Goal: Task Accomplishment & Management: Manage account settings

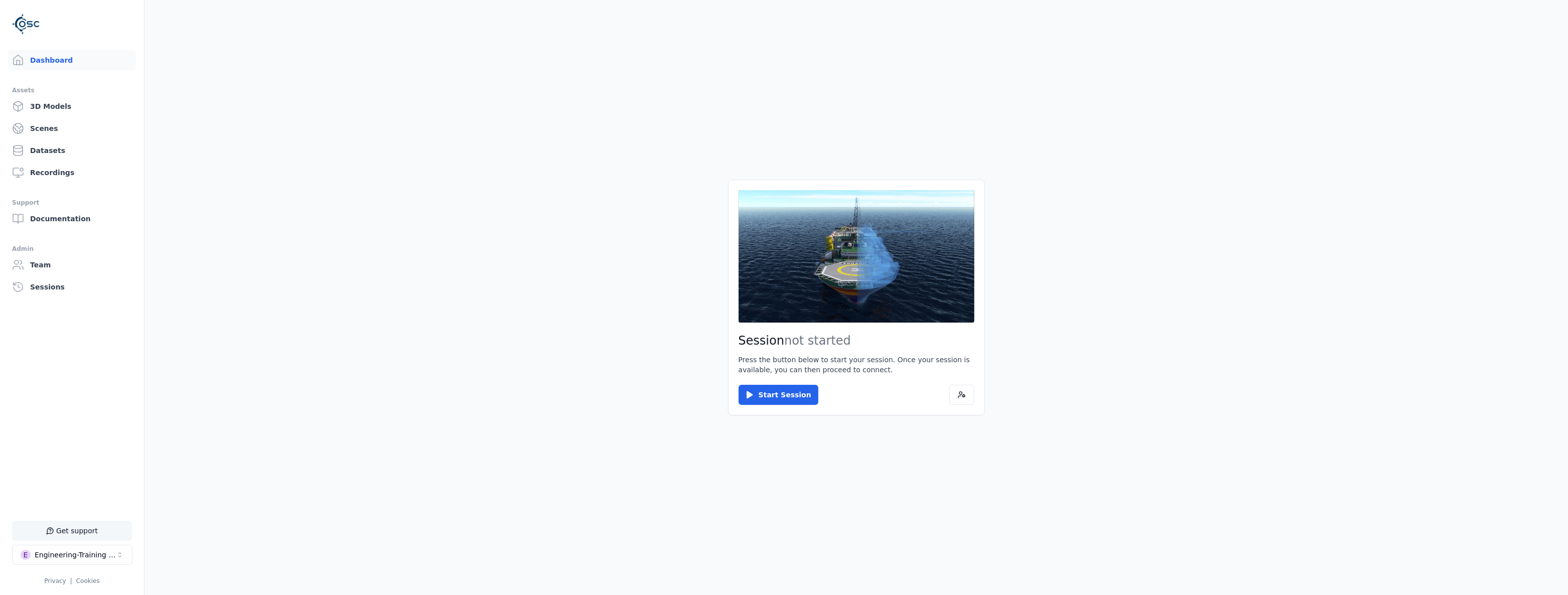
click at [80, 534] on button "Get support" at bounding box center [72, 531] width 120 height 20
click at [126, 550] on button "E Engineering-Training (SSO Staging)" at bounding box center [72, 555] width 120 height 20
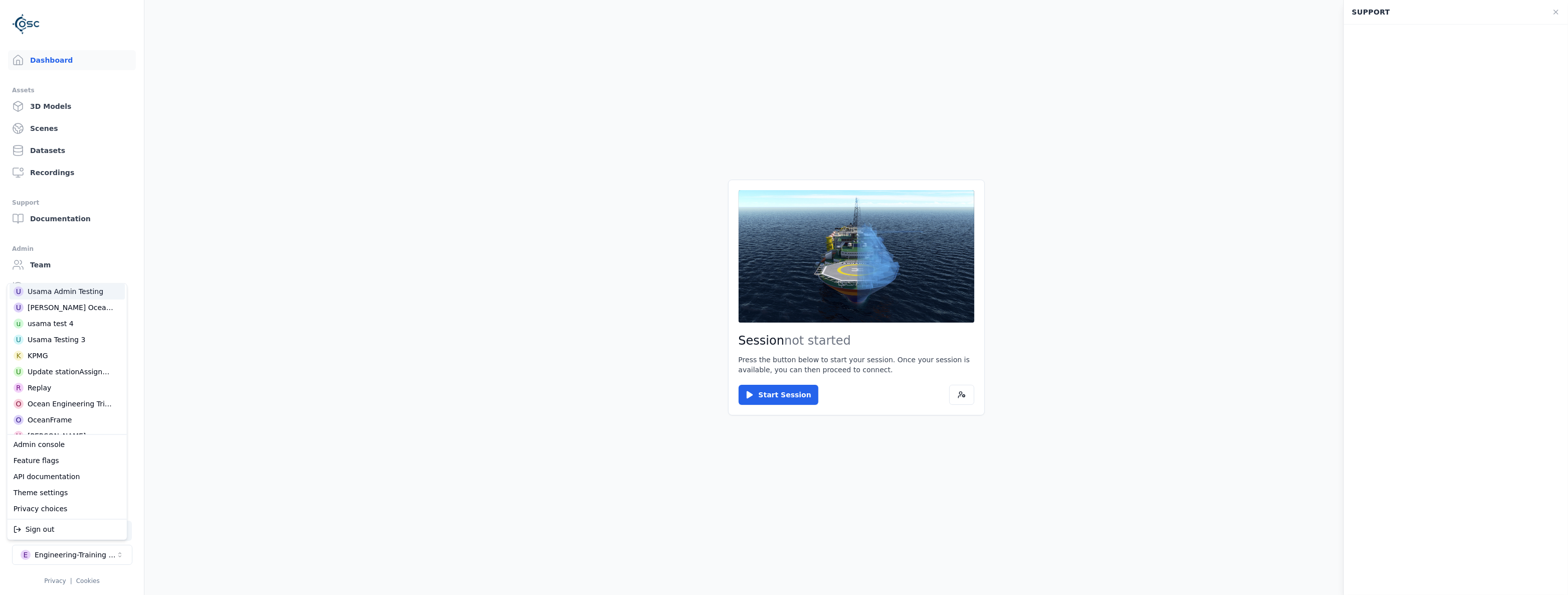
scroll to position [162, 0]
click at [1547, 42] on html "Support Dashboard Assets 3D Models Scenes Datasets Recordings Support Documenta…" at bounding box center [784, 297] width 1568 height 595
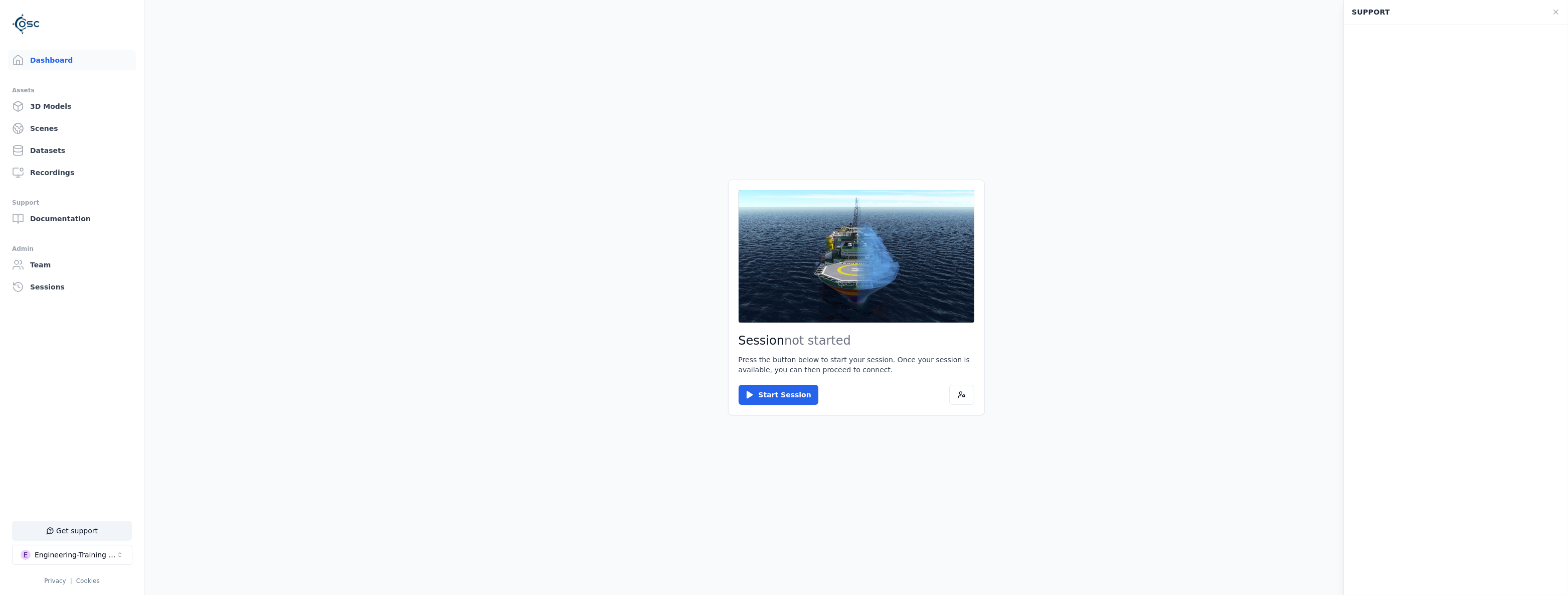
click at [1303, 48] on main "Session not started Press the button below to start your session. Once your ses…" at bounding box center [856, 297] width 1423 height 595
click at [1250, 149] on main "Session not started Press the button below to start your session. Once your ses…" at bounding box center [856, 297] width 1423 height 595
click at [1556, 13] on icon at bounding box center [1555, 12] width 8 height 8
click at [83, 555] on div "Engineering-Training (SSO Staging)" at bounding box center [75, 555] width 81 height 10
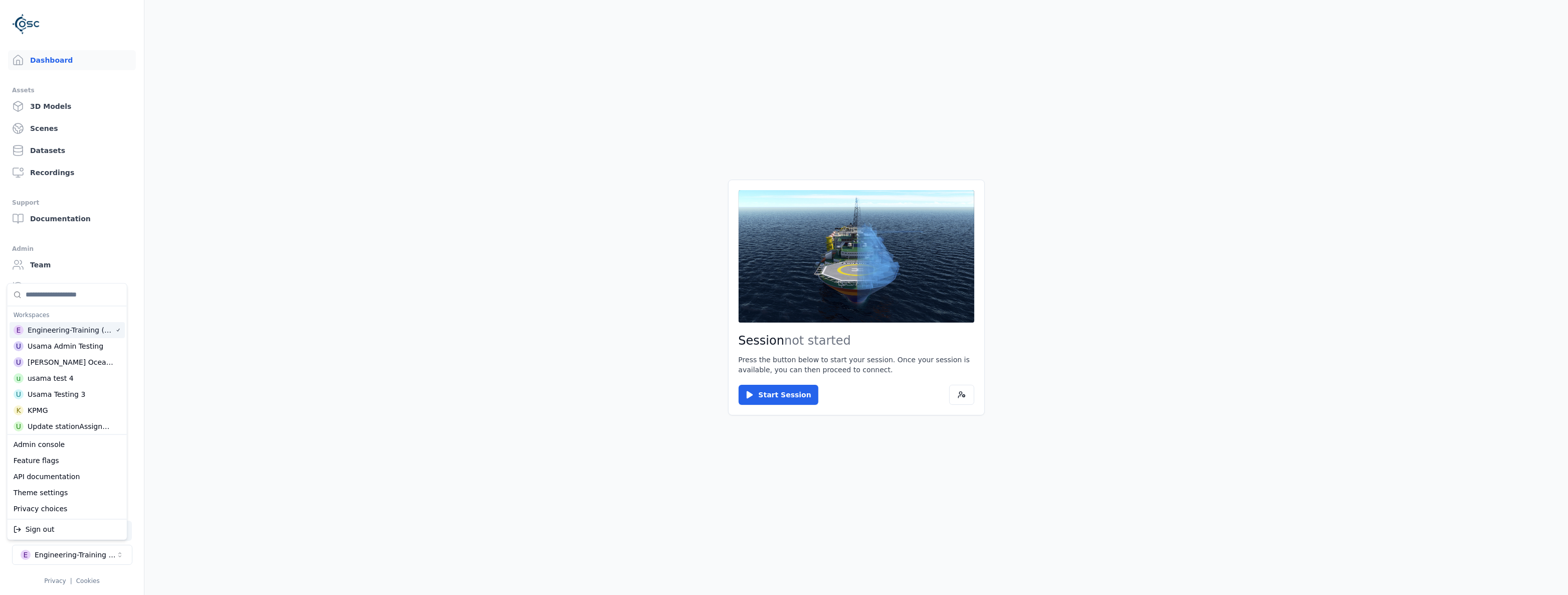
click at [58, 302] on input "Suggestions" at bounding box center [73, 295] width 95 height 22
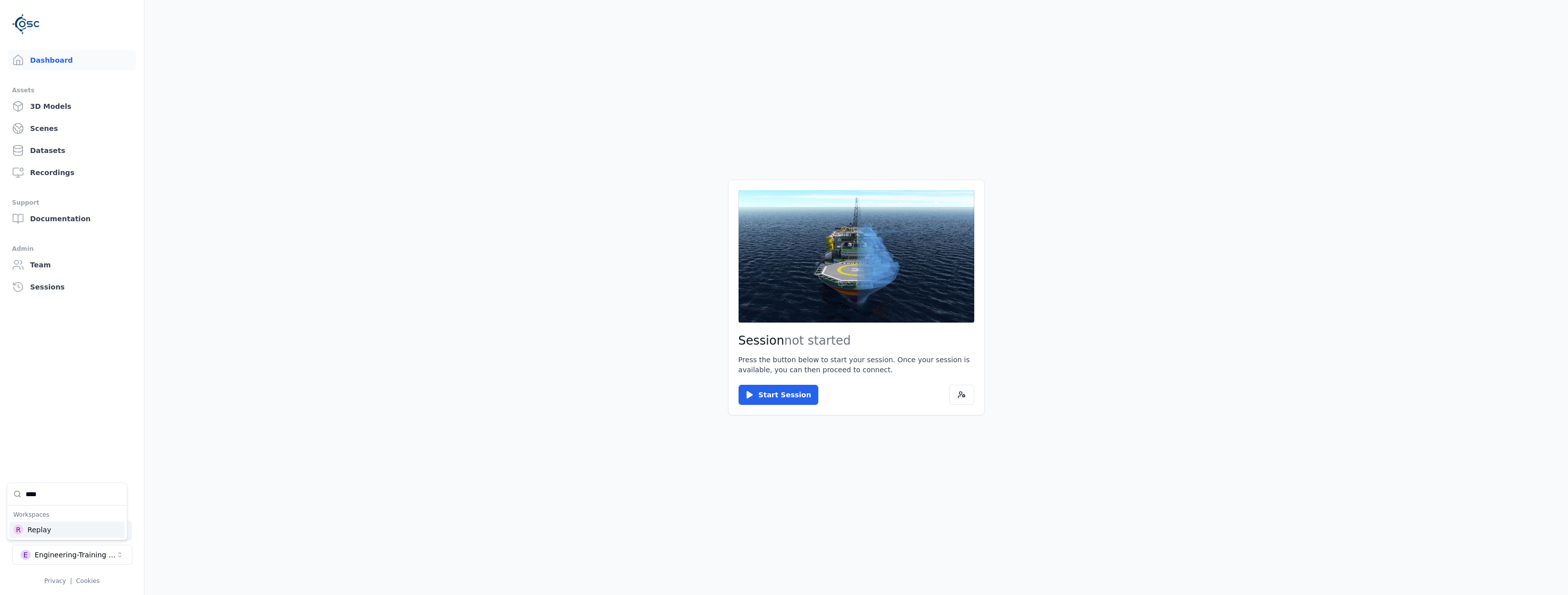
type input "****"
click at [61, 523] on div "R Replay" at bounding box center [67, 530] width 115 height 16
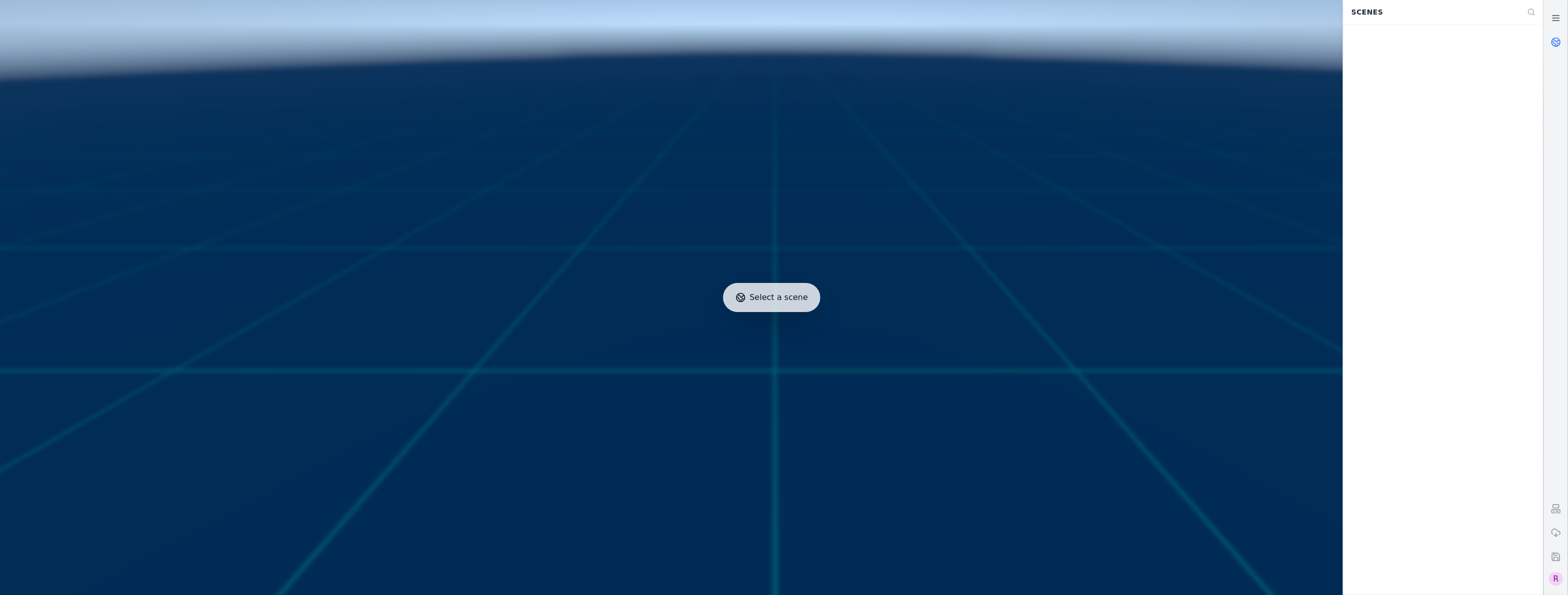
click at [61, 528] on div at bounding box center [771, 297] width 1552 height 603
click at [1556, 582] on div "R" at bounding box center [1555, 578] width 14 height 14
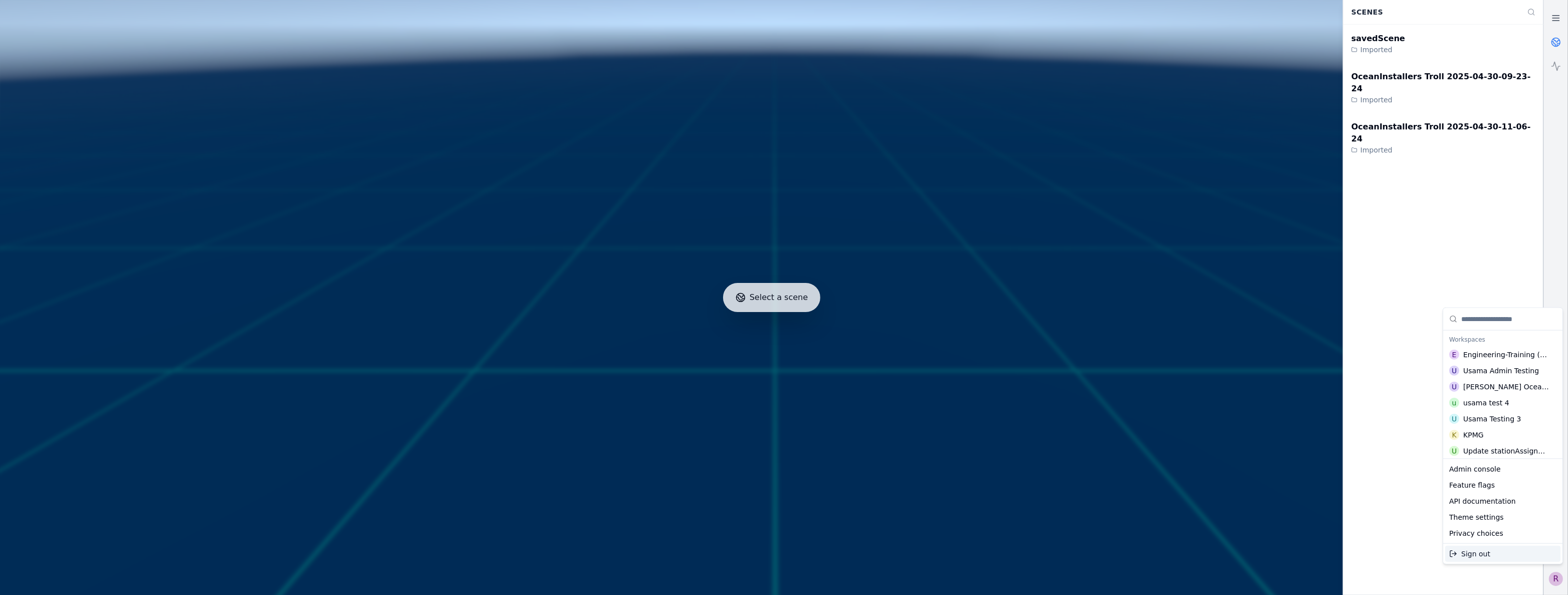
click at [1556, 582] on html "Support Select a scene Scenes savedScene Imported OceanInstallers Troll 2025-04…" at bounding box center [784, 297] width 1568 height 595
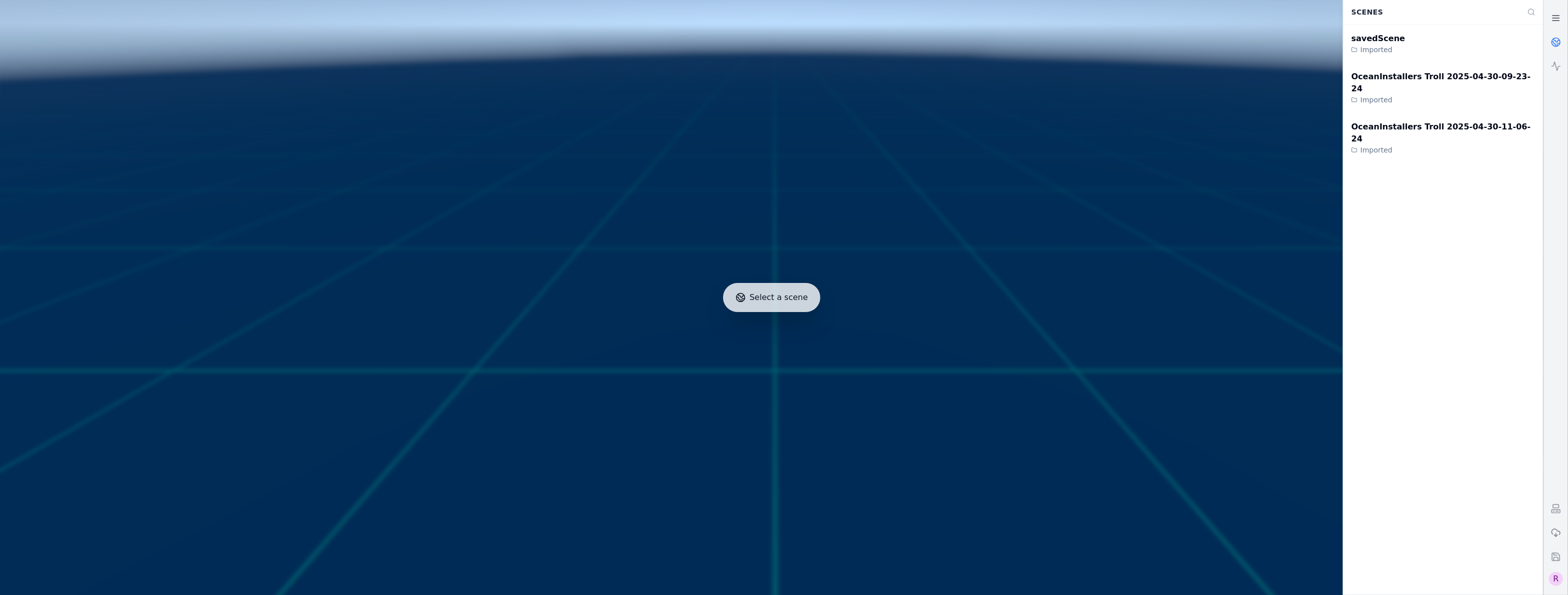
click at [1558, 534] on icon at bounding box center [1555, 532] width 10 height 10
click at [1559, 537] on icon at bounding box center [1555, 532] width 10 height 10
click at [1558, 575] on div "R" at bounding box center [1555, 578] width 14 height 14
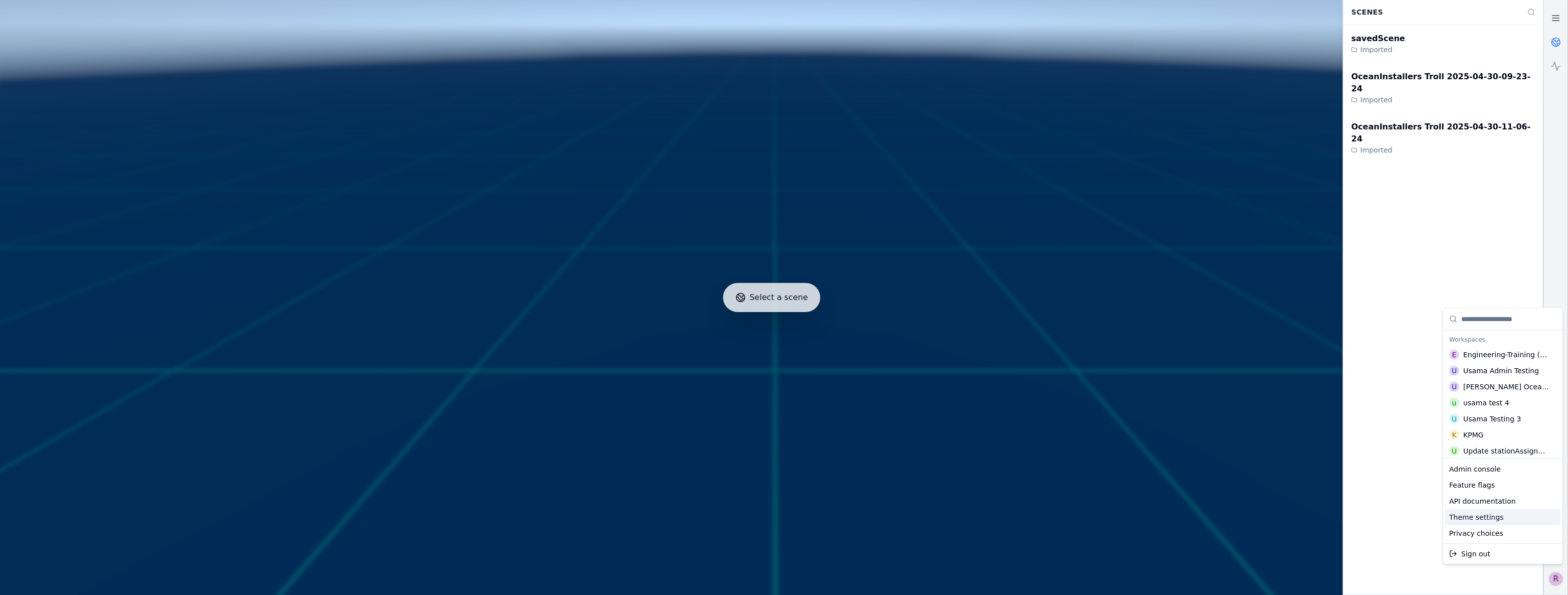
click at [1509, 520] on div "Theme settings" at bounding box center [1503, 517] width 115 height 16
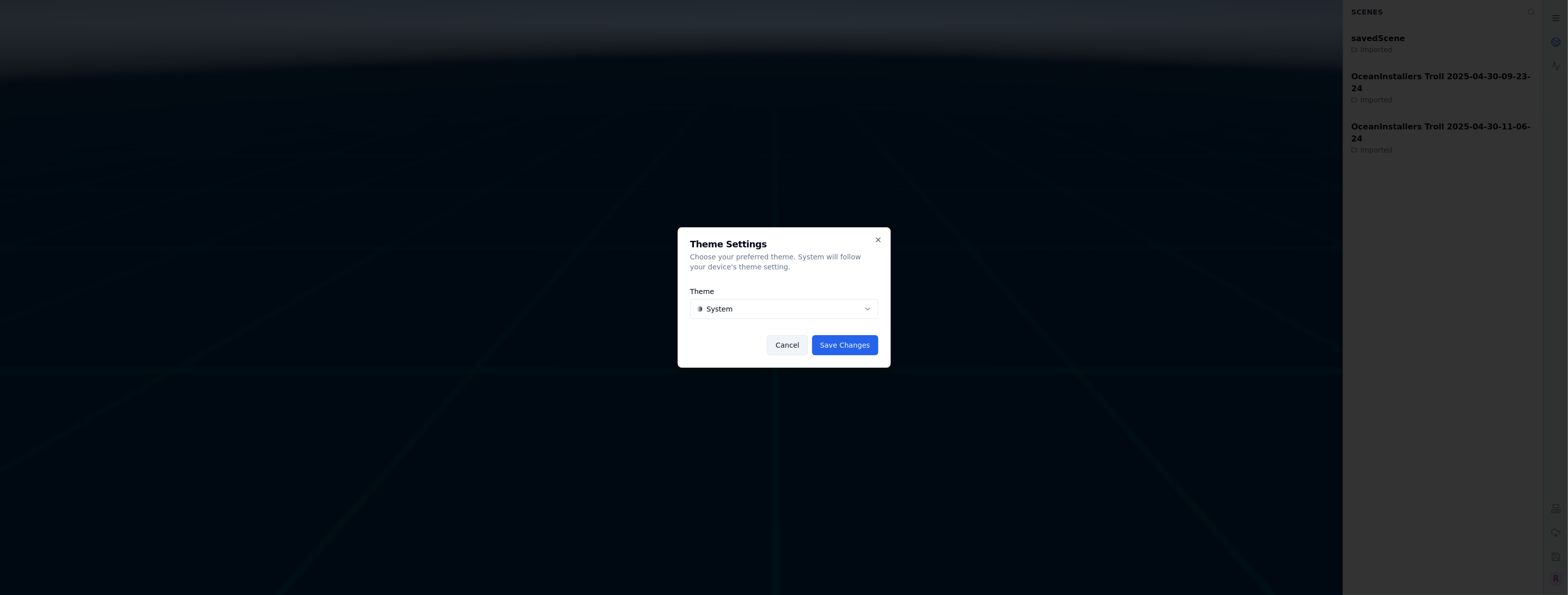
click at [783, 351] on button "Cancel" at bounding box center [787, 345] width 41 height 20
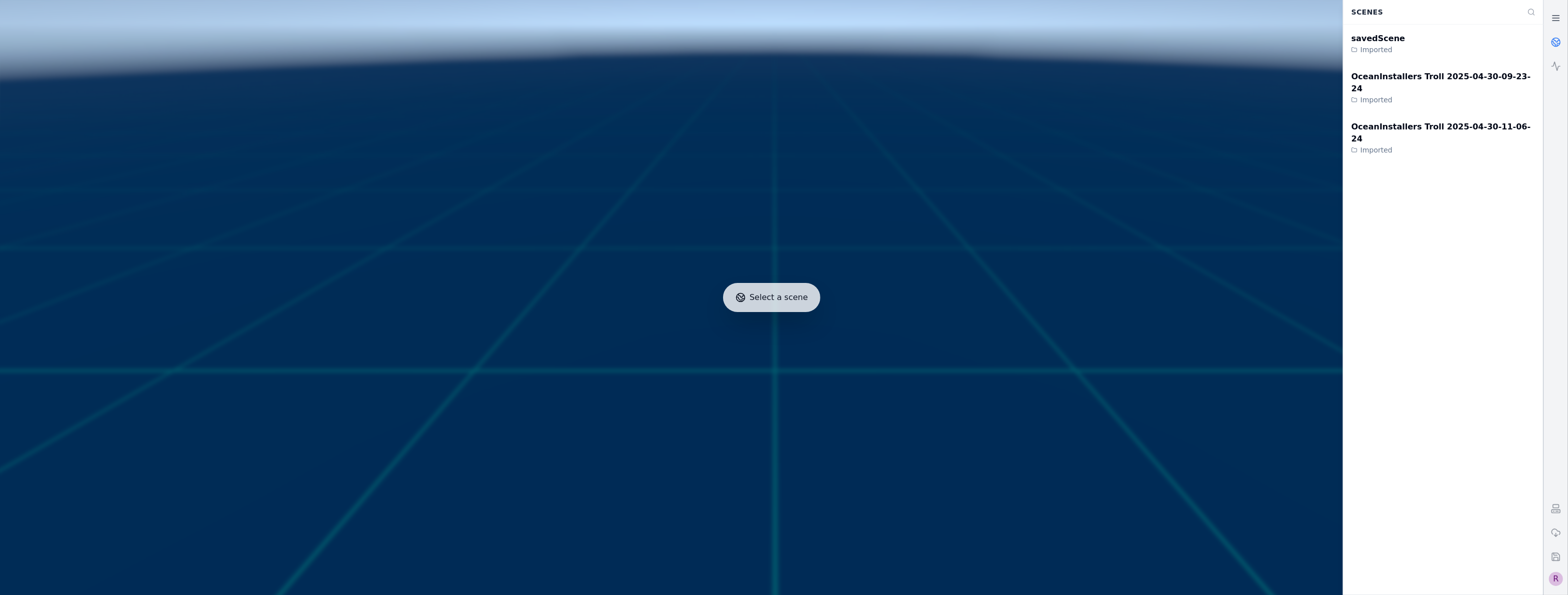
click at [1554, 572] on div "R" at bounding box center [1555, 578] width 14 height 14
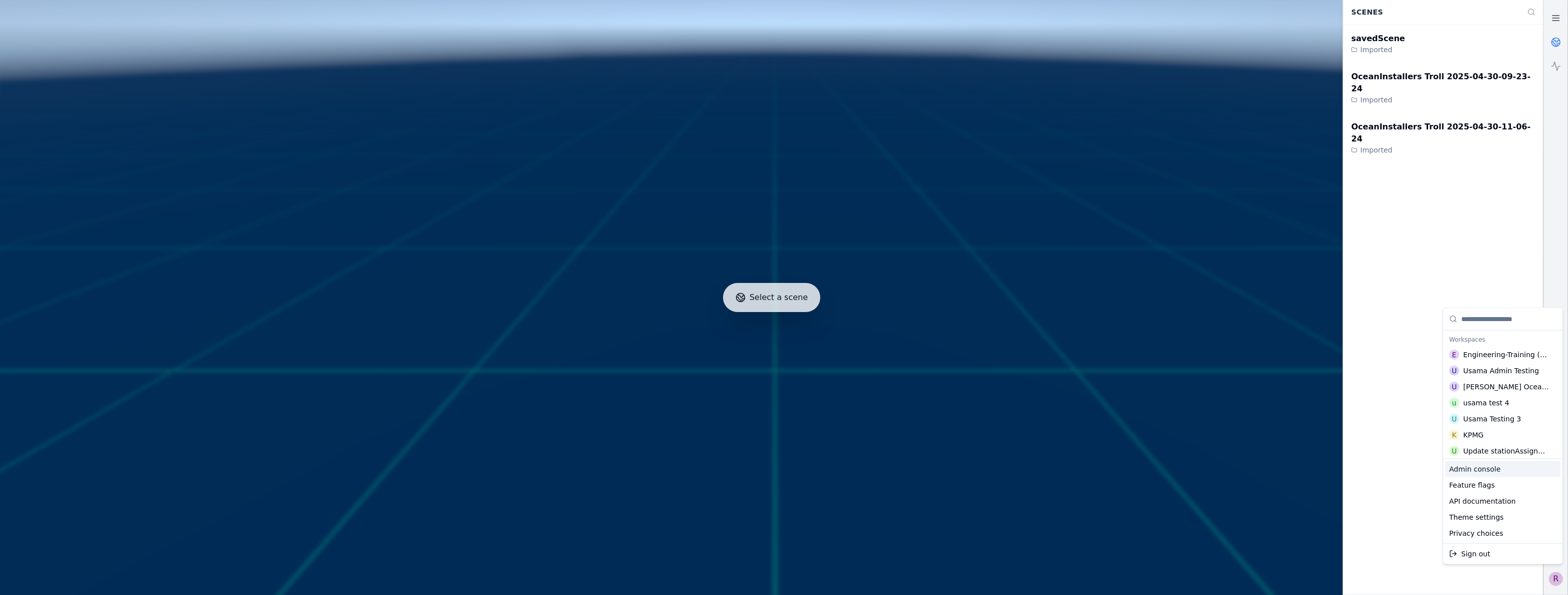
click at [1509, 464] on div "Admin console" at bounding box center [1503, 469] width 115 height 16
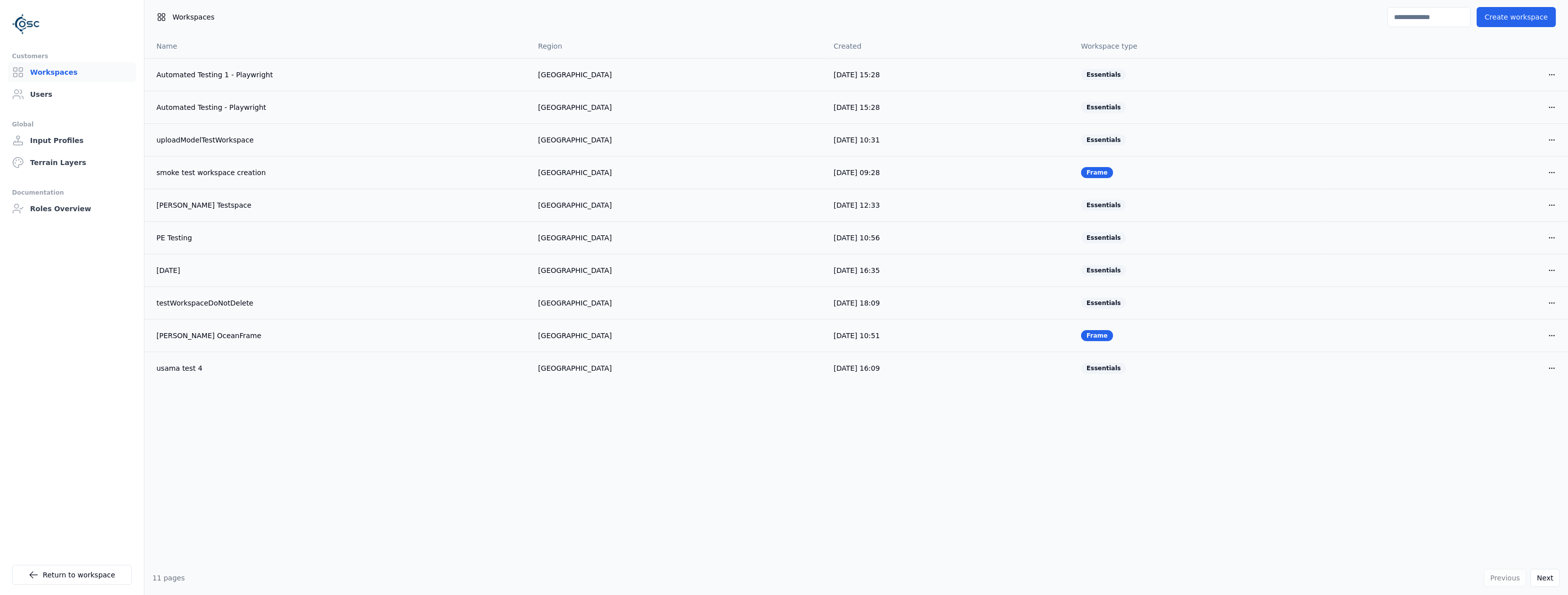
drag, startPoint x: 1526, startPoint y: 575, endPoint x: 1515, endPoint y: 567, distance: 13.6
click at [1517, 569] on div "Previous Next" at bounding box center [1521, 578] width 76 height 18
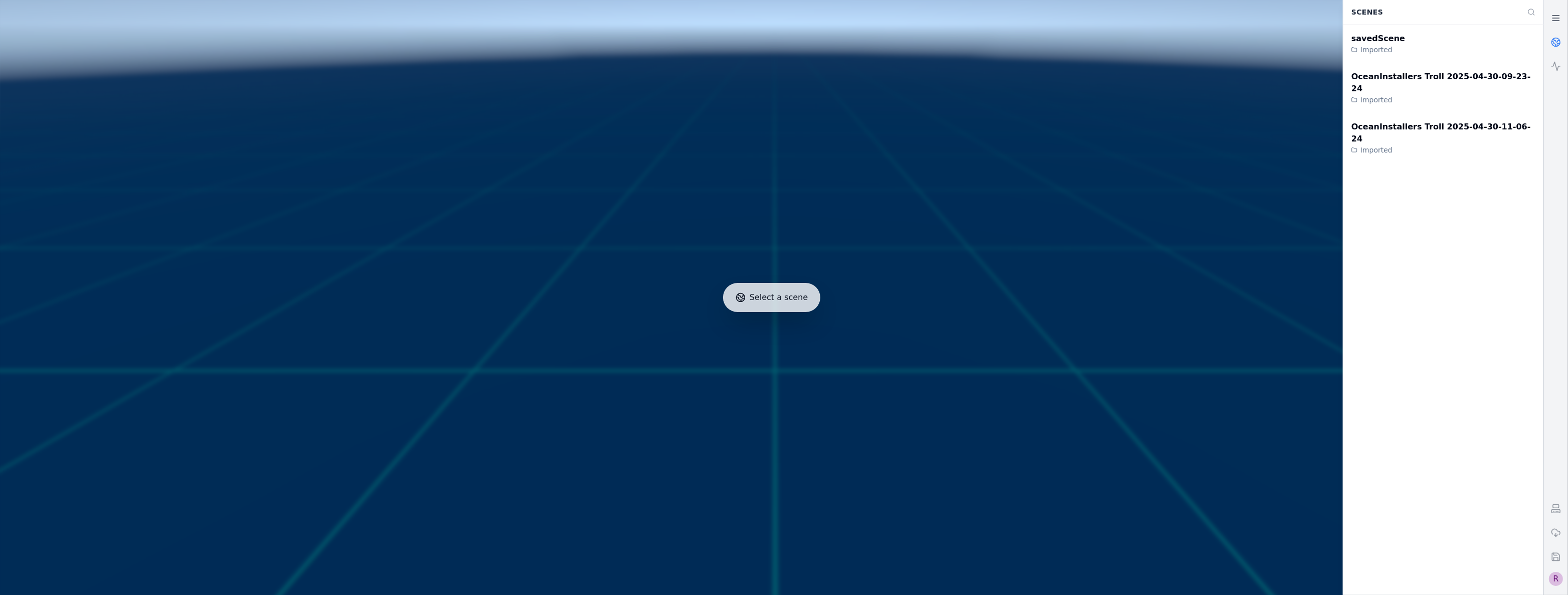
click at [1560, 580] on div "R" at bounding box center [1555, 578] width 14 height 14
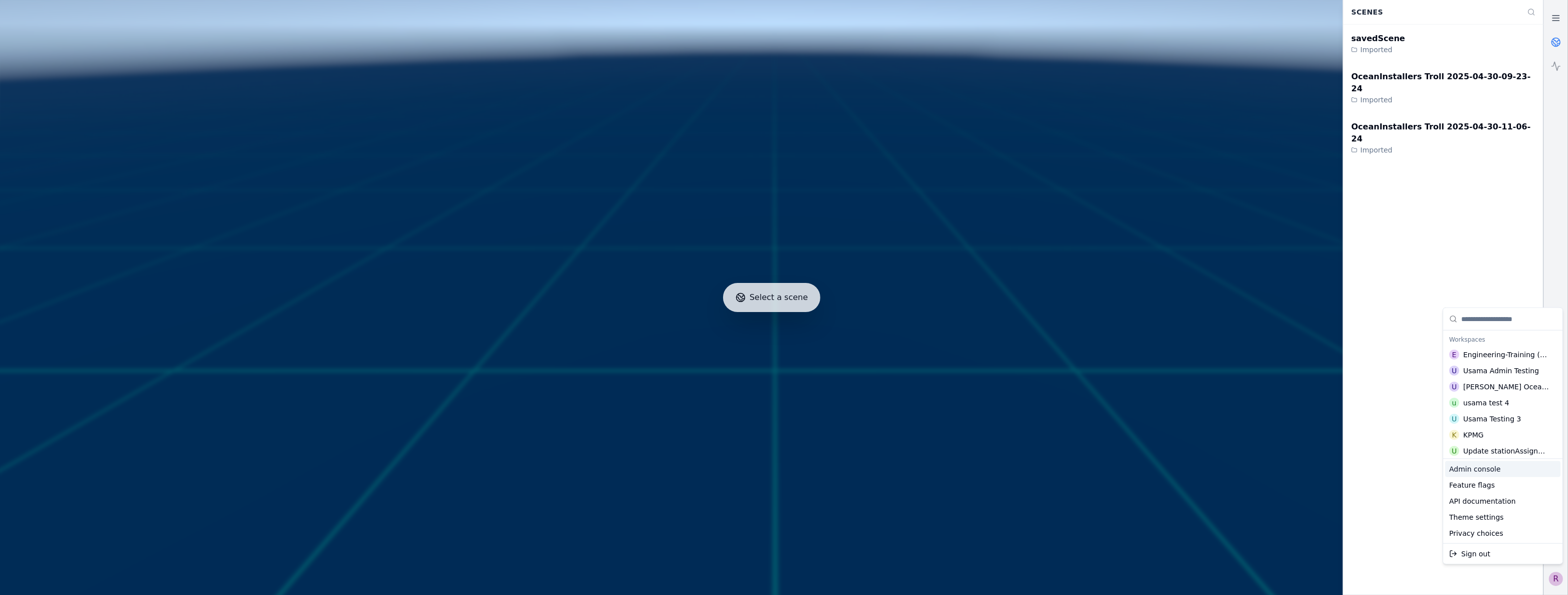
click at [1497, 471] on div "Admin console" at bounding box center [1503, 469] width 115 height 16
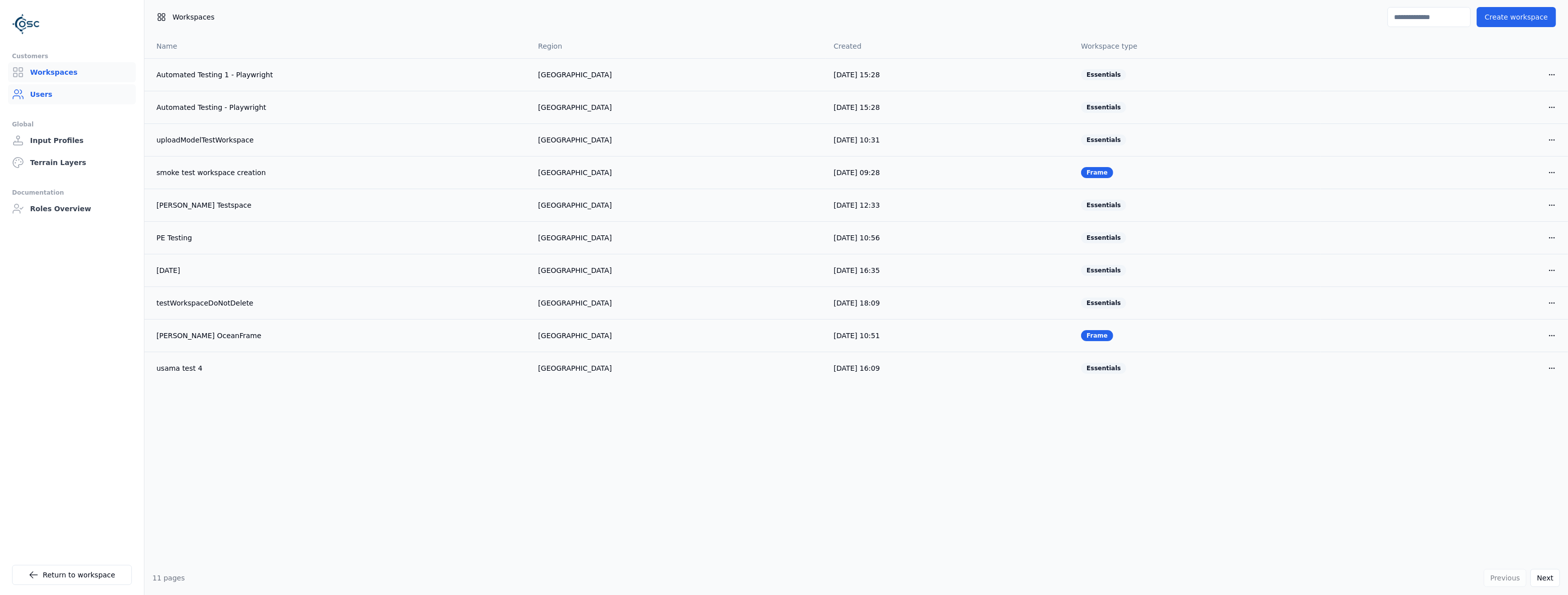
click at [66, 98] on link "Users" at bounding box center [72, 94] width 128 height 20
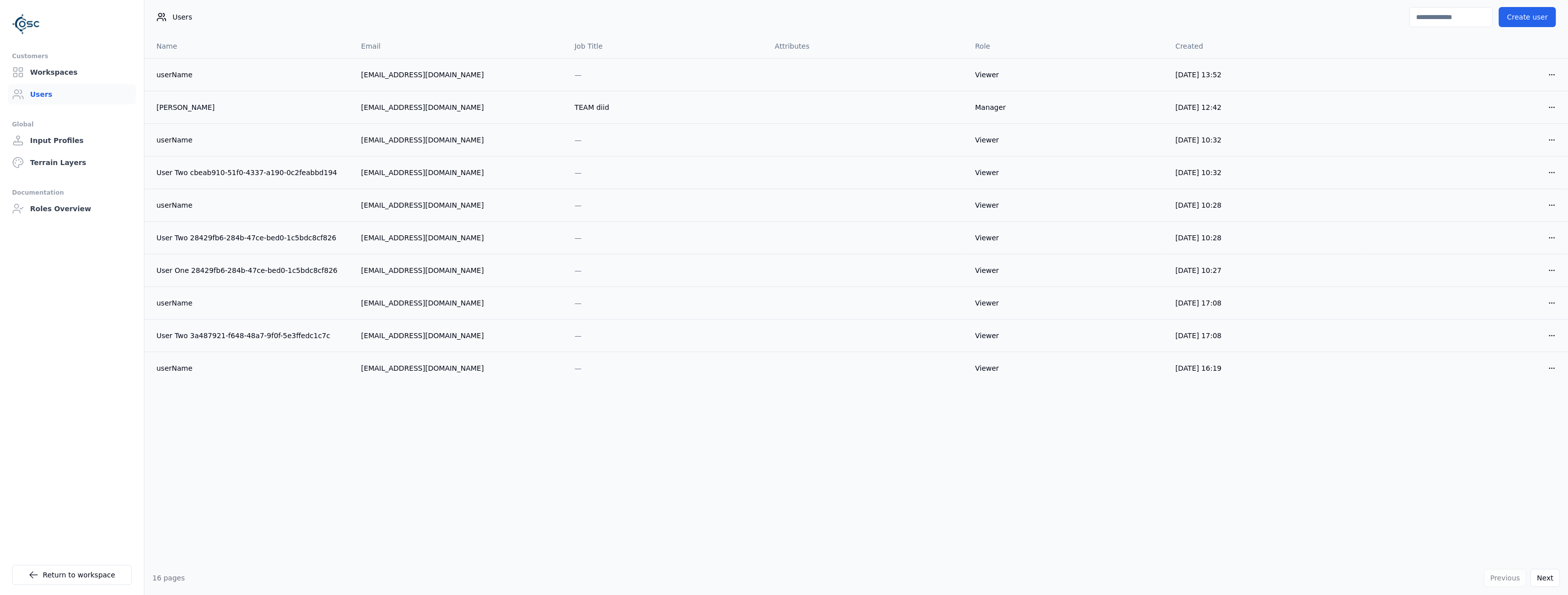
click at [1433, 18] on input at bounding box center [1451, 17] width 83 height 20
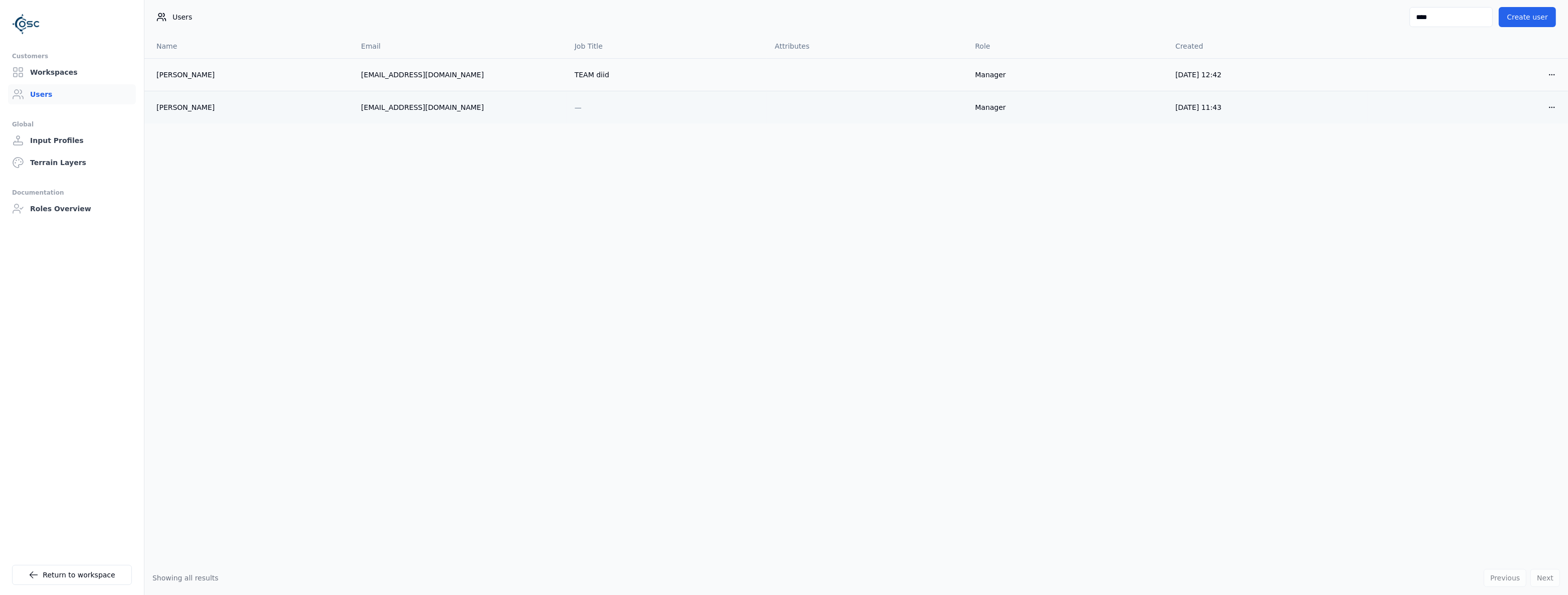
type input "****"
click at [176, 104] on div "[PERSON_NAME]" at bounding box center [251, 107] width 189 height 10
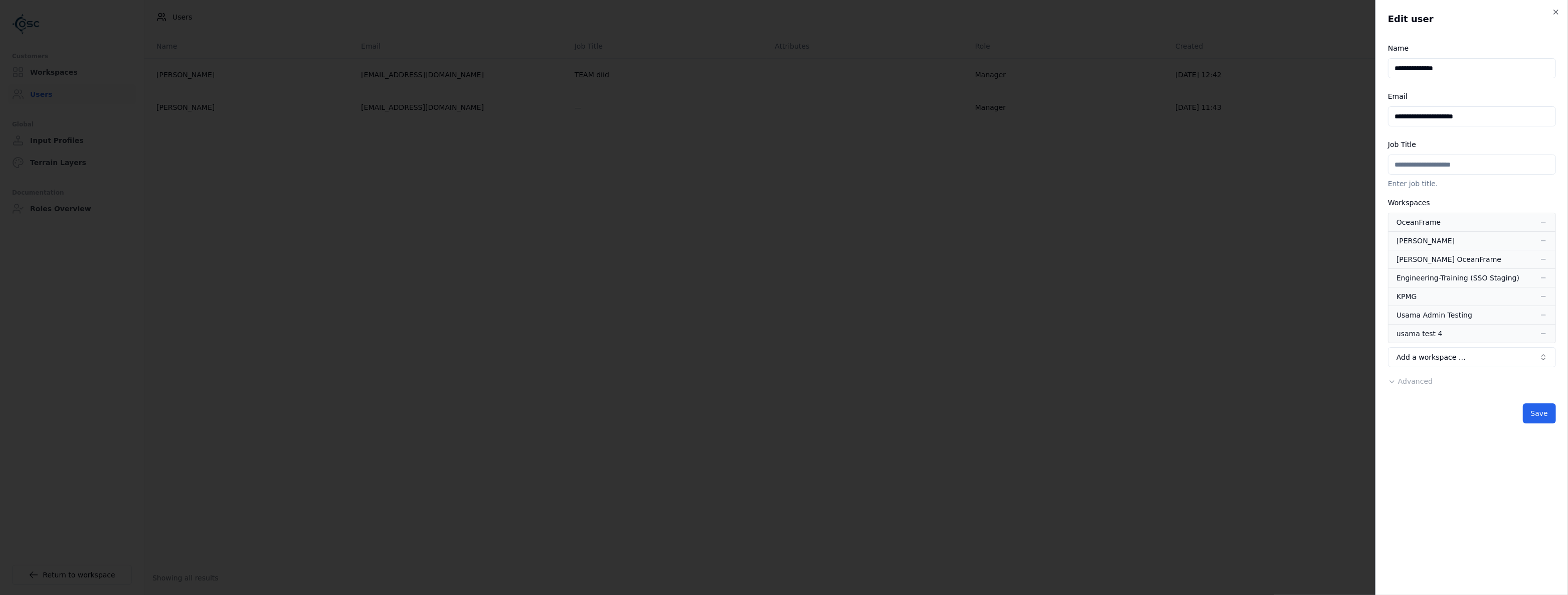
click at [1416, 375] on div "**********" at bounding box center [1472, 381] width 168 height 12
click at [1416, 381] on span "Advanced" at bounding box center [1415, 381] width 34 height 8
click at [1420, 429] on body "**********" at bounding box center [784, 297] width 1568 height 595
select select "**********"
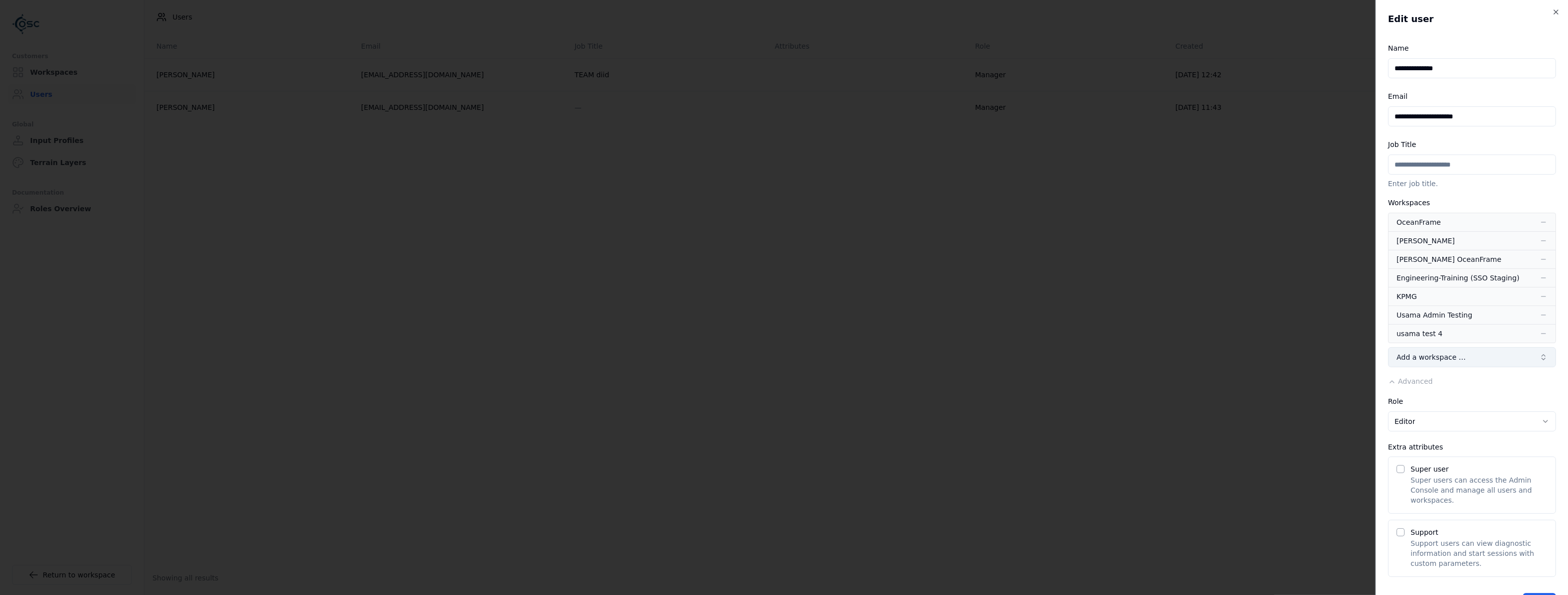
click at [1458, 358] on button "Add a workspace …" at bounding box center [1472, 357] width 168 height 20
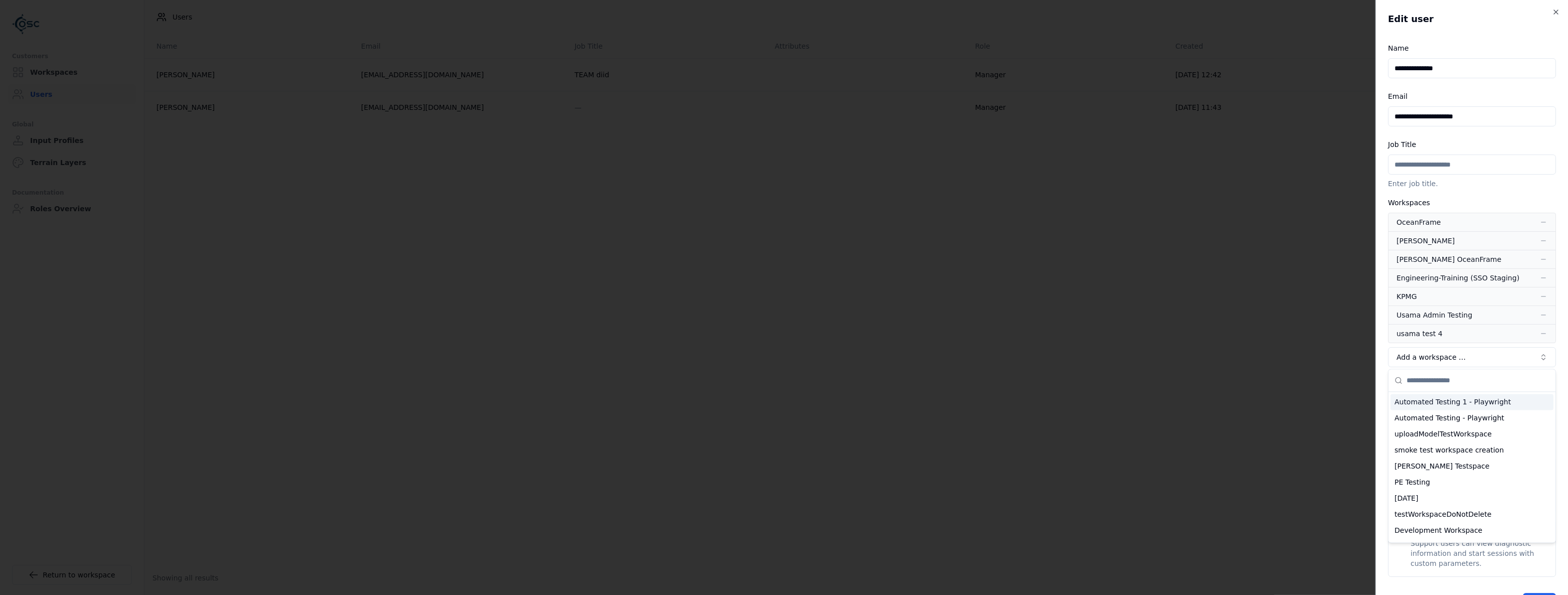
click at [1464, 386] on input "text" at bounding box center [1478, 380] width 143 height 22
type input "****"
click at [1454, 403] on div "Replay" at bounding box center [1472, 402] width 163 height 16
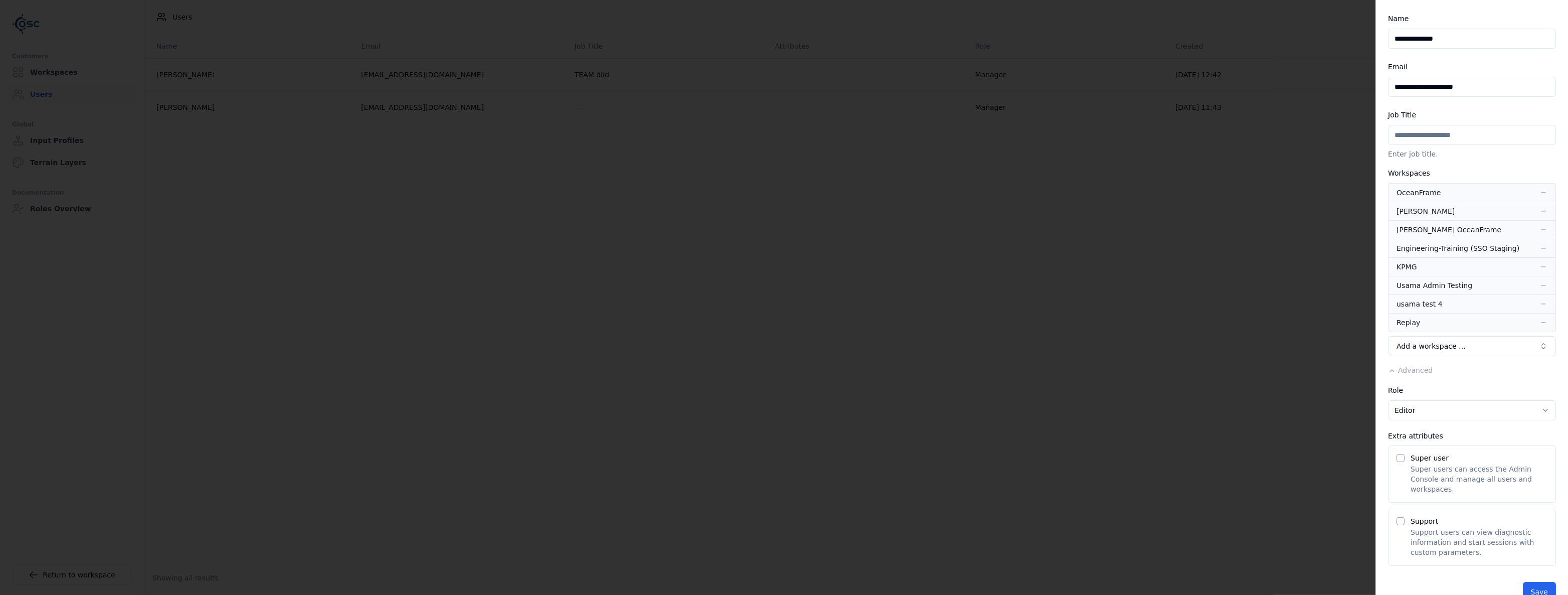
scroll to position [45, 0]
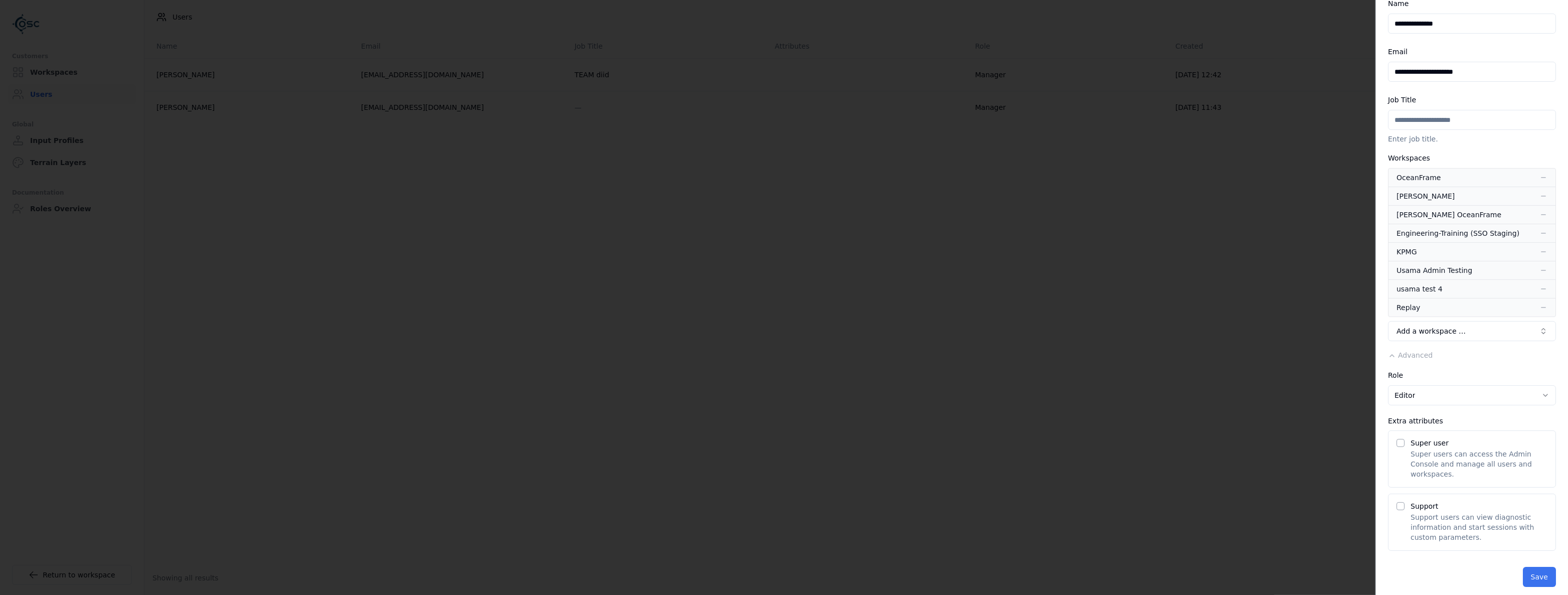
click at [1537, 567] on button "Save" at bounding box center [1539, 577] width 33 height 20
